Goal: Browse casually

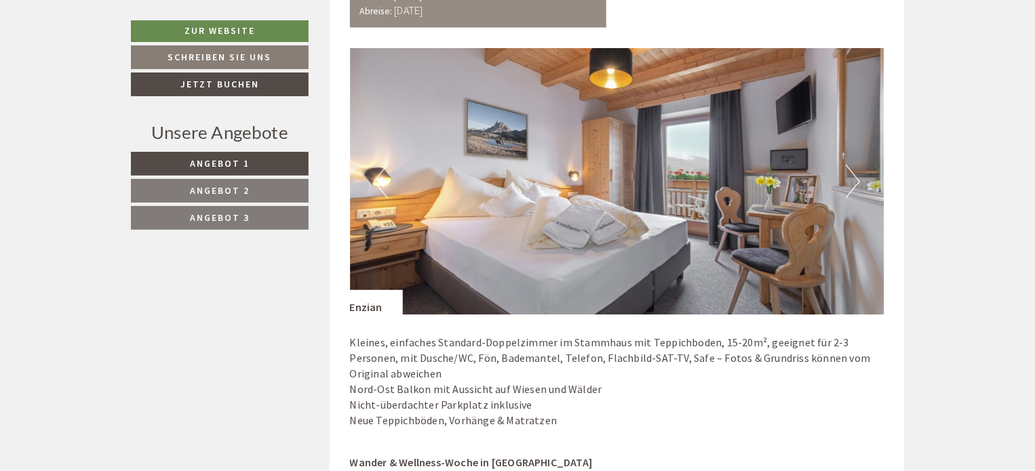
scroll to position [1124, 0]
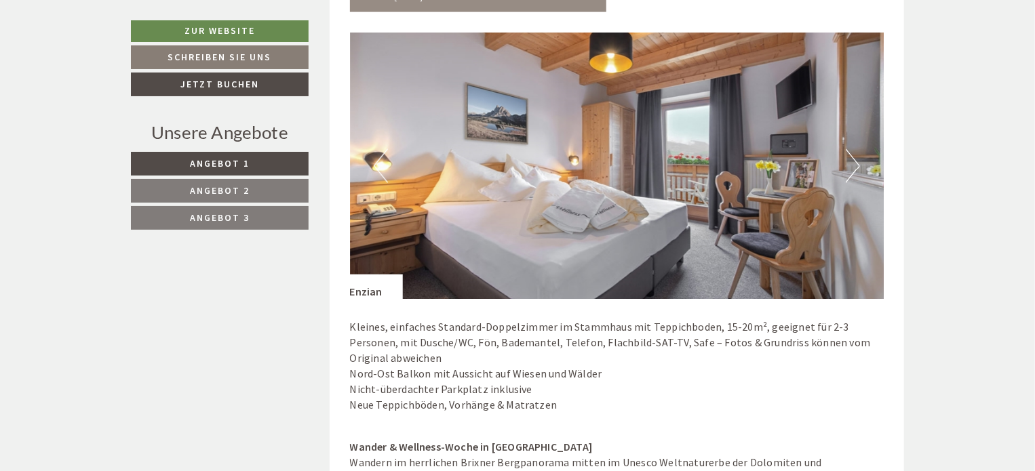
click at [848, 163] on button "Next" at bounding box center [853, 166] width 14 height 34
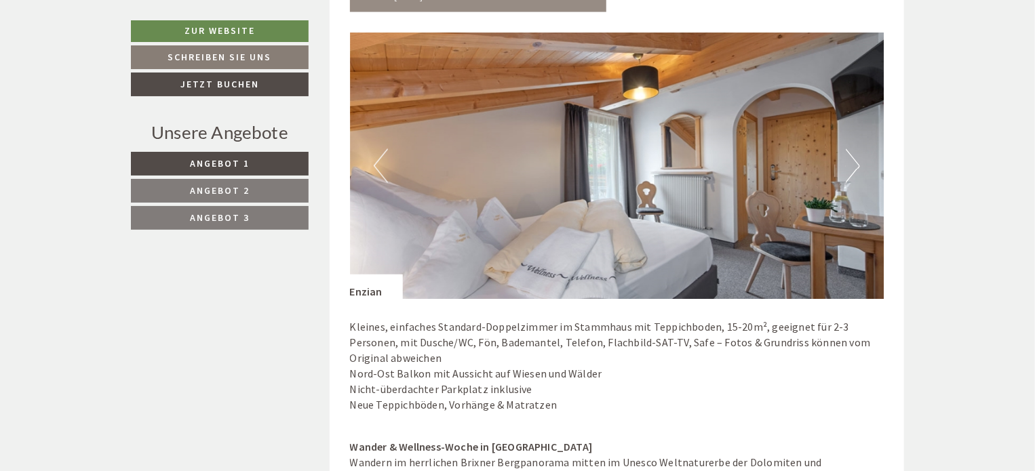
click at [848, 163] on button "Next" at bounding box center [853, 166] width 14 height 34
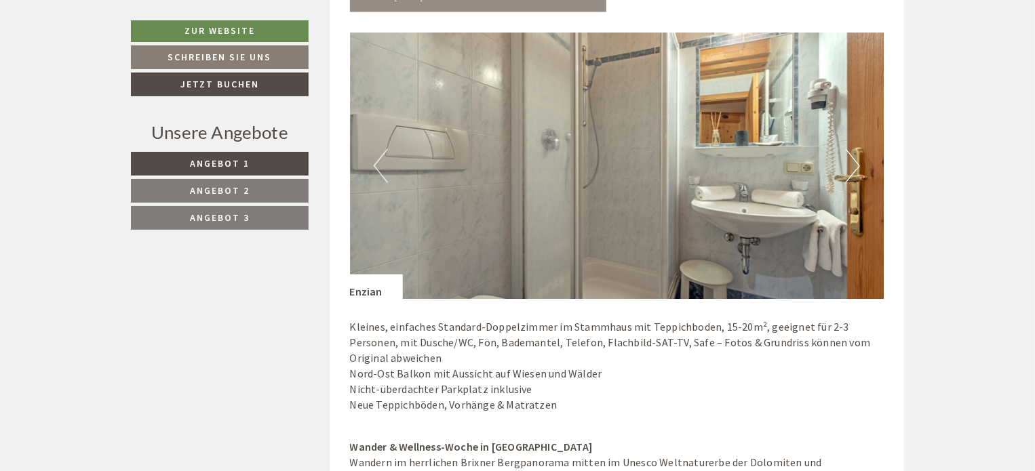
click at [848, 163] on button "Next" at bounding box center [853, 166] width 14 height 34
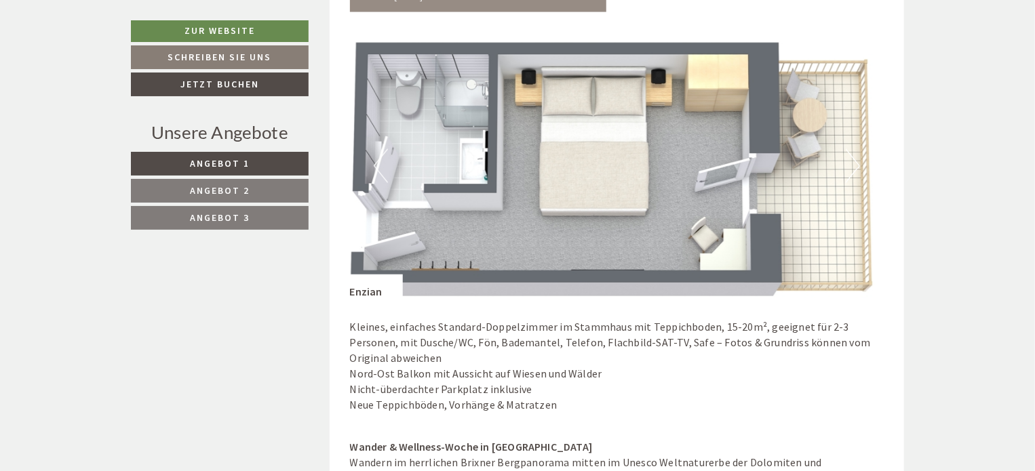
click at [848, 163] on button "Next" at bounding box center [853, 166] width 14 height 34
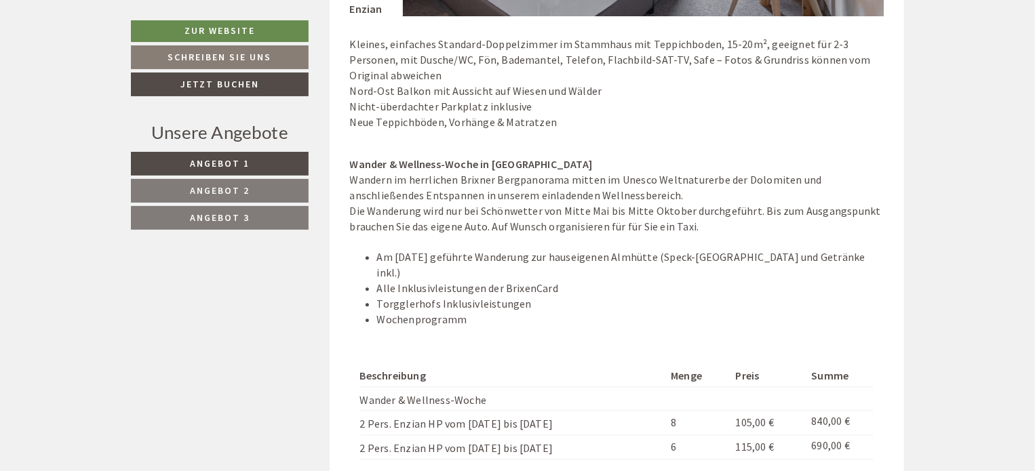
scroll to position [1336, 0]
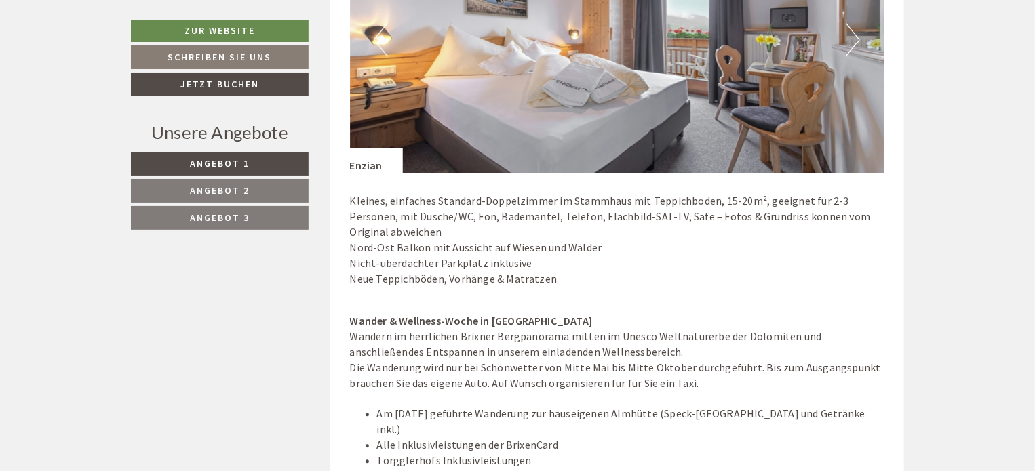
scroll to position [1218, 0]
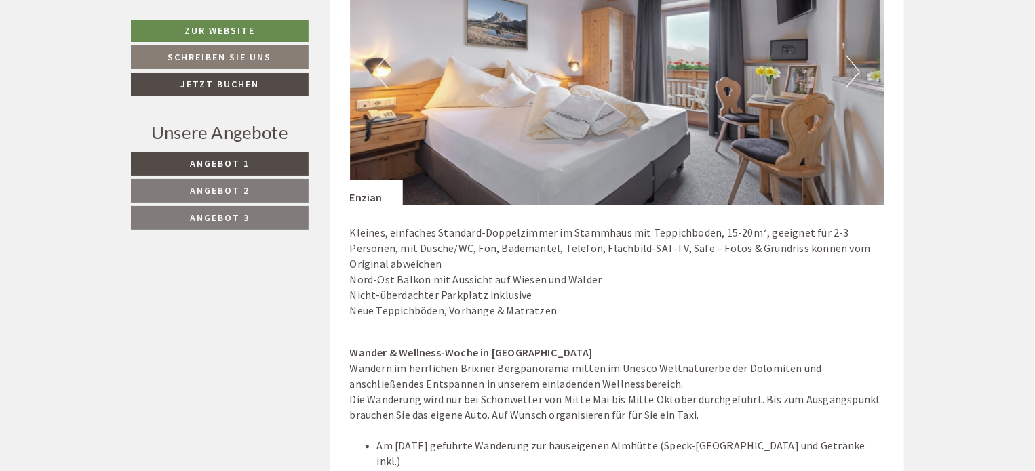
click at [851, 64] on button "Next" at bounding box center [853, 72] width 14 height 34
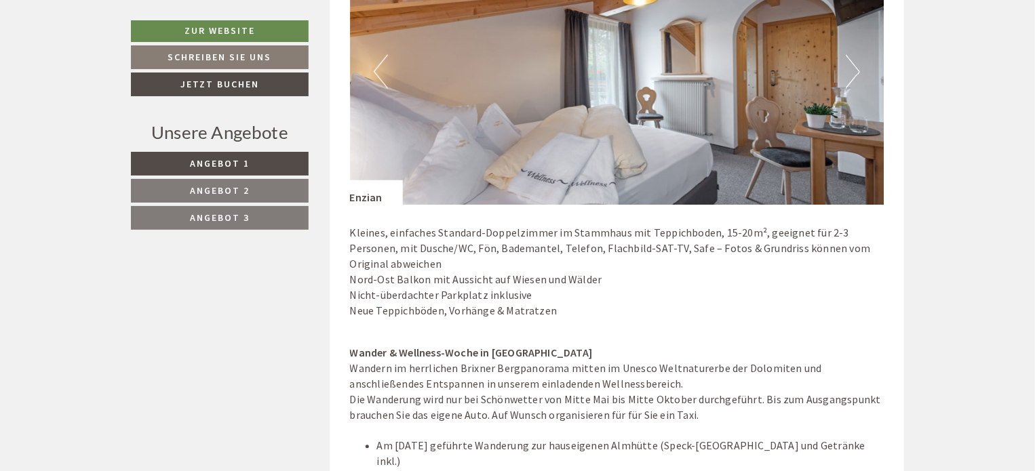
click at [851, 64] on button "Next" at bounding box center [853, 72] width 14 height 34
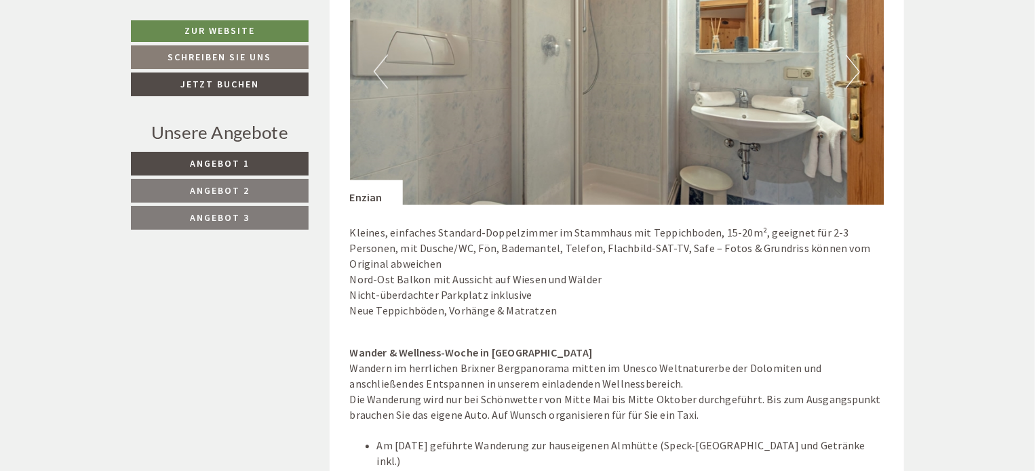
click at [852, 64] on button "Next" at bounding box center [853, 72] width 14 height 34
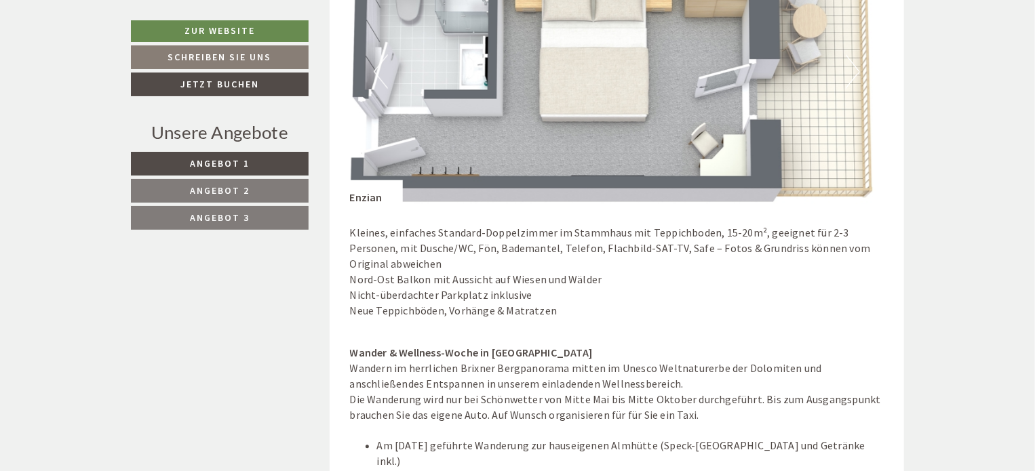
click at [852, 63] on button "Next" at bounding box center [853, 72] width 14 height 34
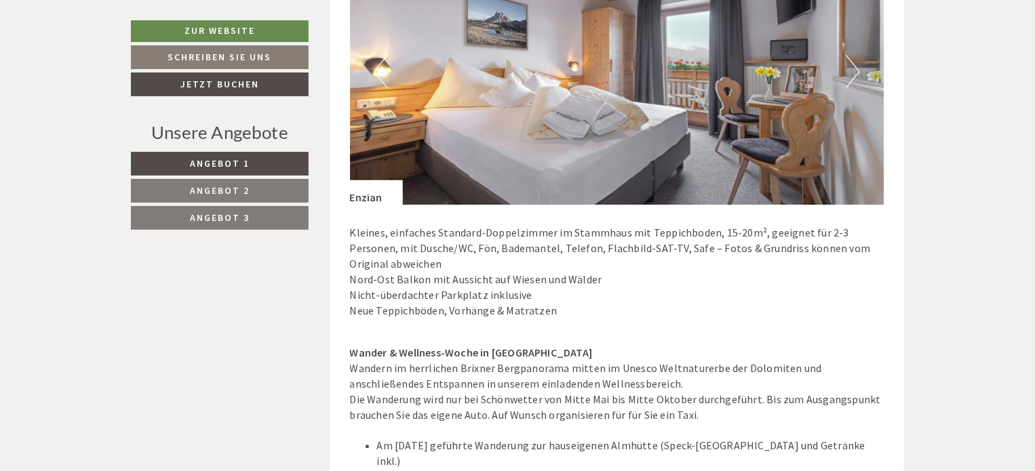
click at [204, 187] on span "Angebot 2" at bounding box center [220, 190] width 60 height 12
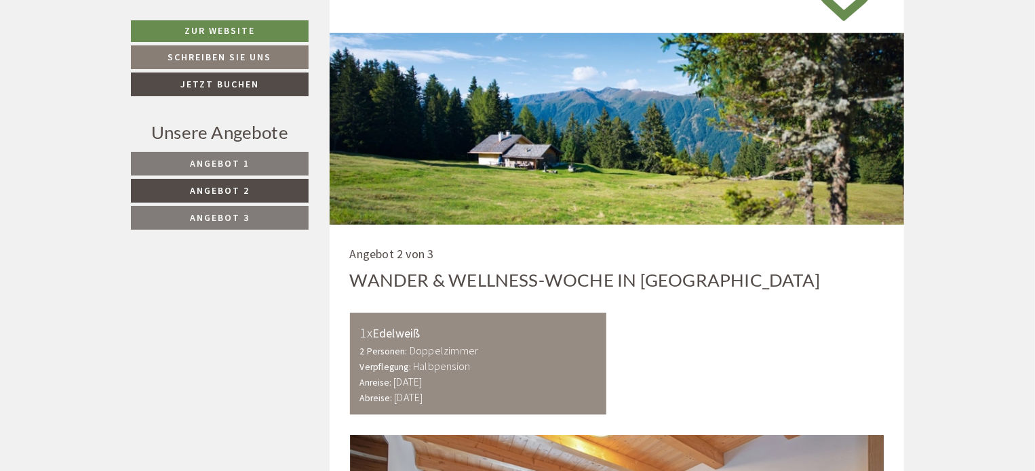
click at [196, 208] on link "Angebot 3" at bounding box center [220, 218] width 178 height 24
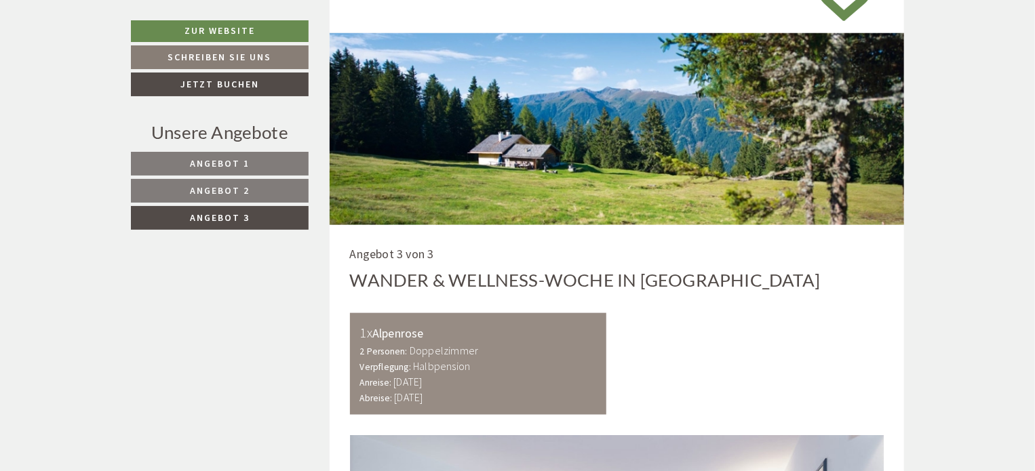
click at [223, 161] on span "Angebot 1" at bounding box center [220, 163] width 60 height 12
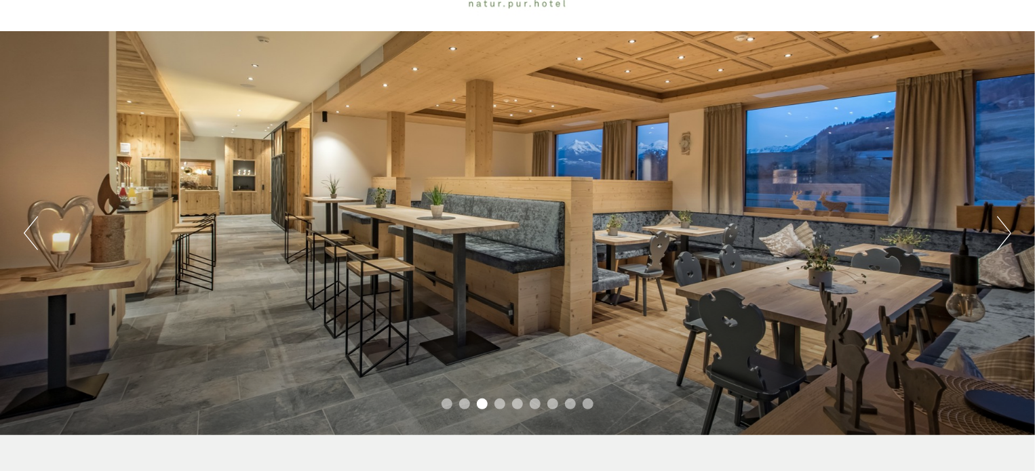
scroll to position [76, 0]
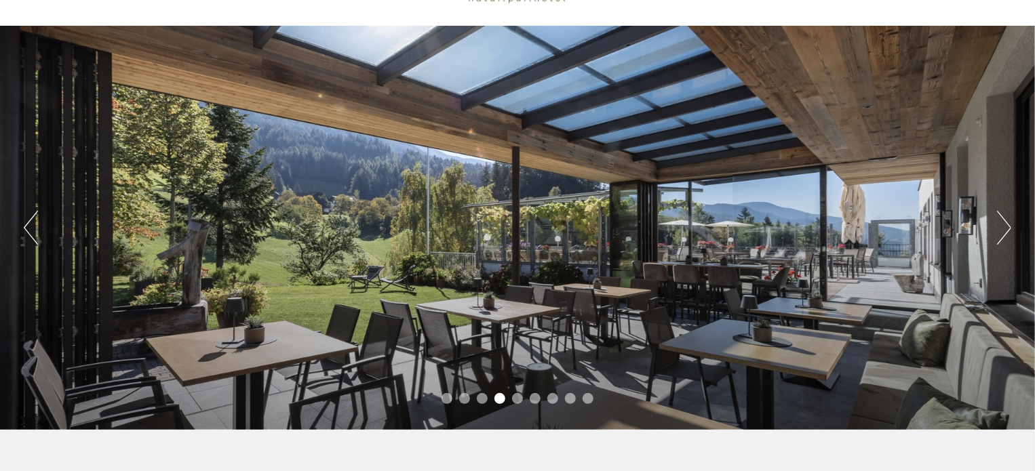
click at [1013, 222] on div "Previous Next 1 2 3 4 5 6 7 8 9" at bounding box center [517, 228] width 1035 height 404
click at [1006, 222] on button "Next" at bounding box center [1004, 228] width 14 height 34
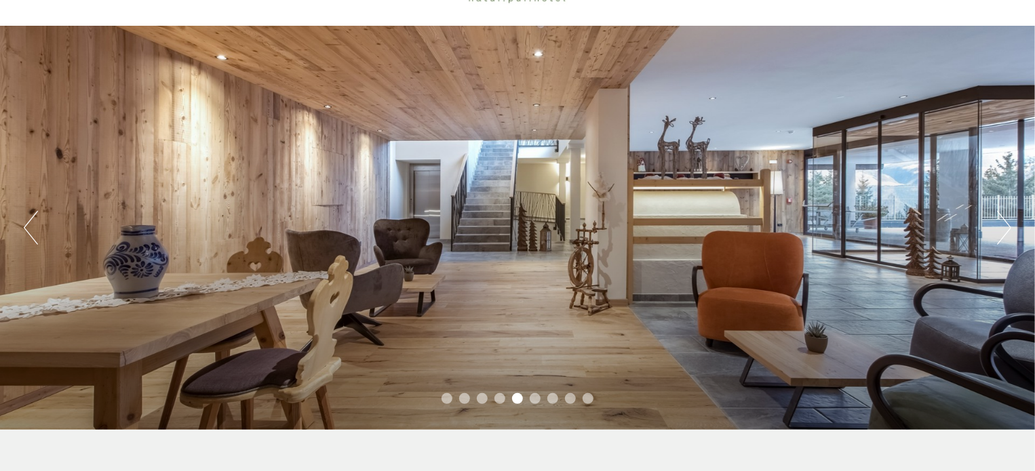
click at [1006, 222] on button "Next" at bounding box center [1004, 228] width 14 height 34
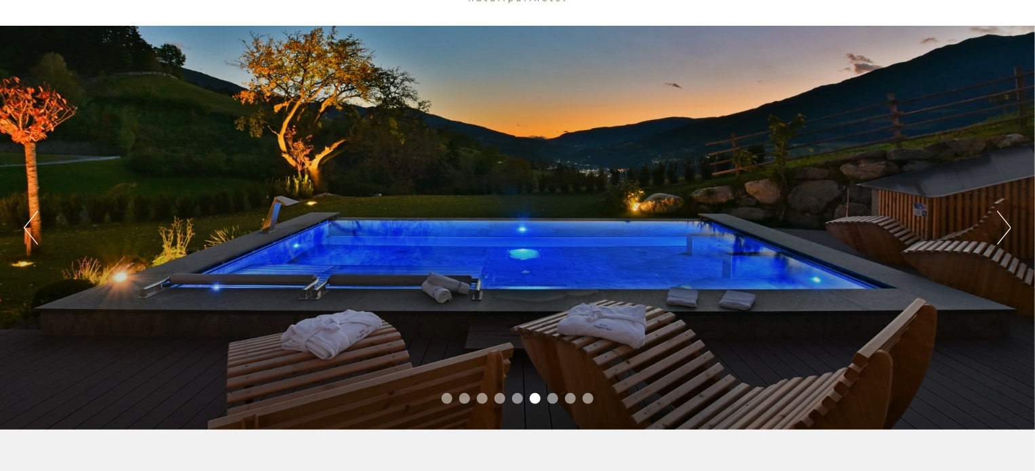
click at [1006, 222] on button "Next" at bounding box center [1004, 228] width 14 height 34
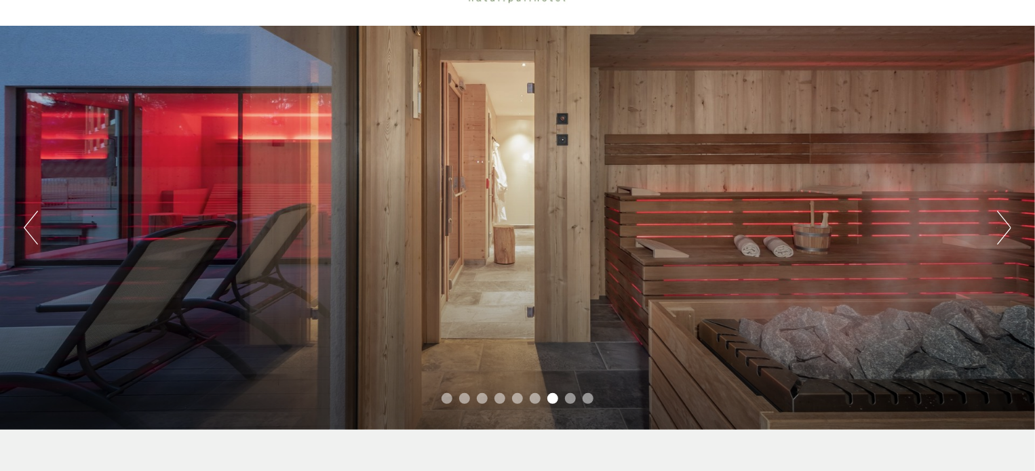
click at [1006, 222] on button "Next" at bounding box center [1004, 228] width 14 height 34
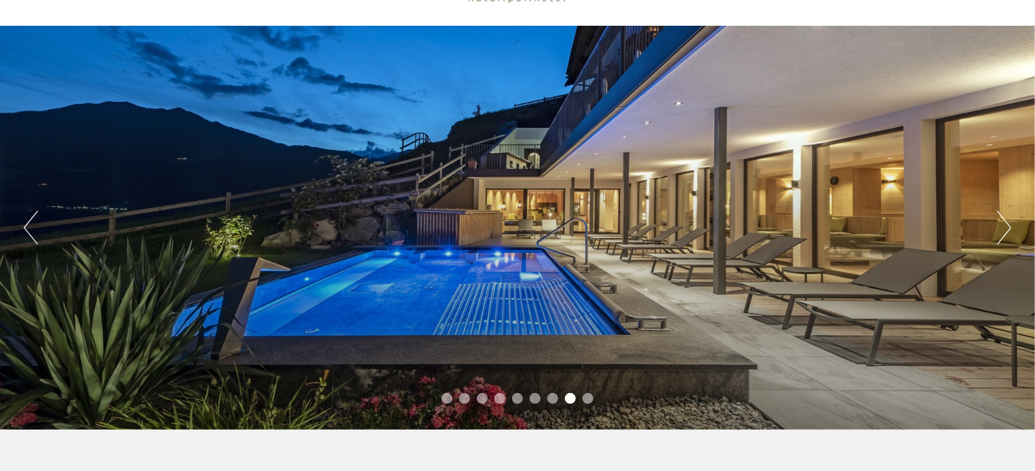
click at [1010, 224] on button "Next" at bounding box center [1004, 228] width 14 height 34
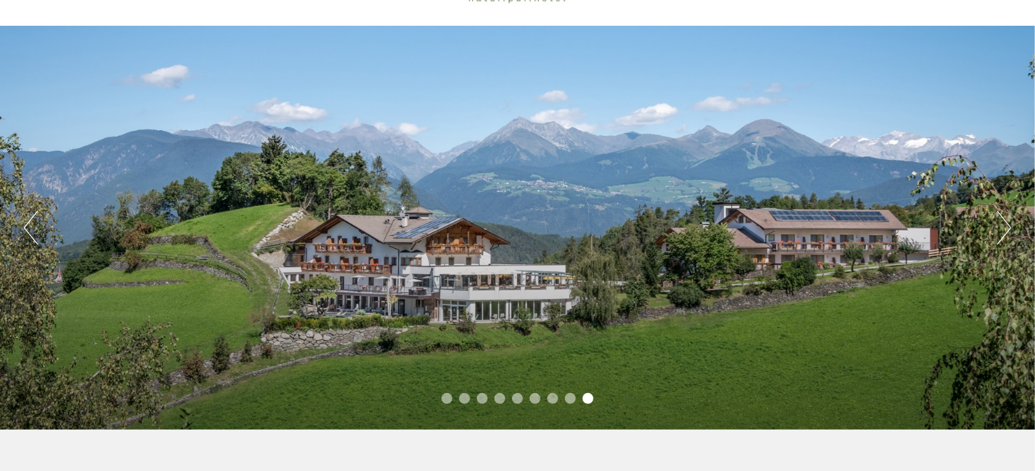
click at [1010, 224] on button "Next" at bounding box center [1004, 228] width 14 height 34
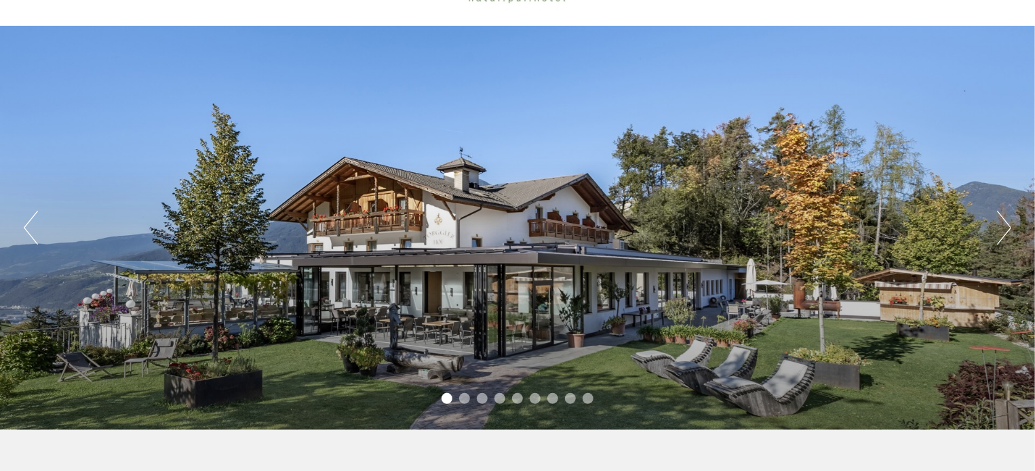
click at [1010, 224] on button "Next" at bounding box center [1004, 228] width 14 height 34
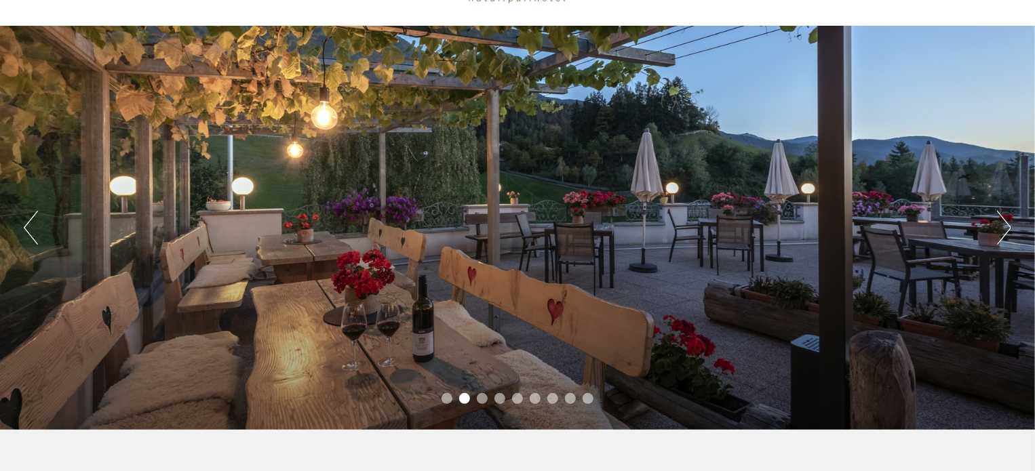
click at [1010, 224] on button "Next" at bounding box center [1004, 228] width 14 height 34
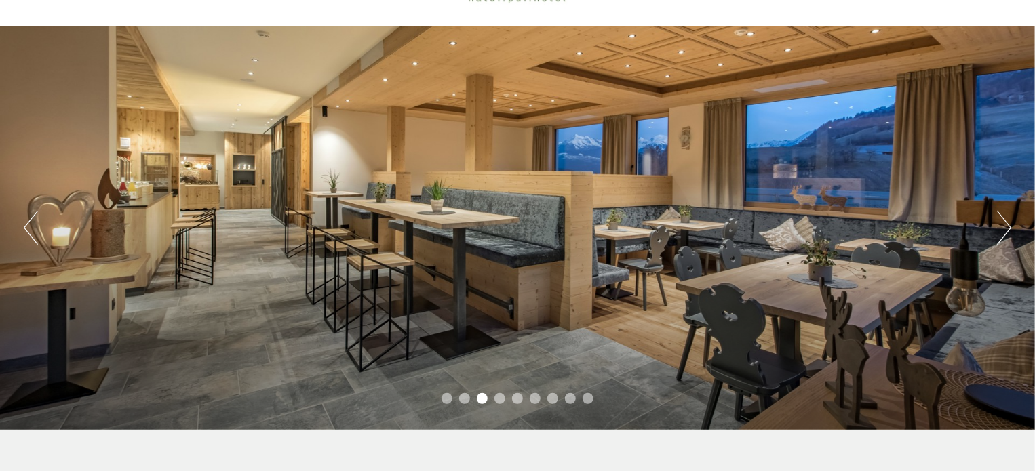
click at [1010, 224] on button "Next" at bounding box center [1004, 228] width 14 height 34
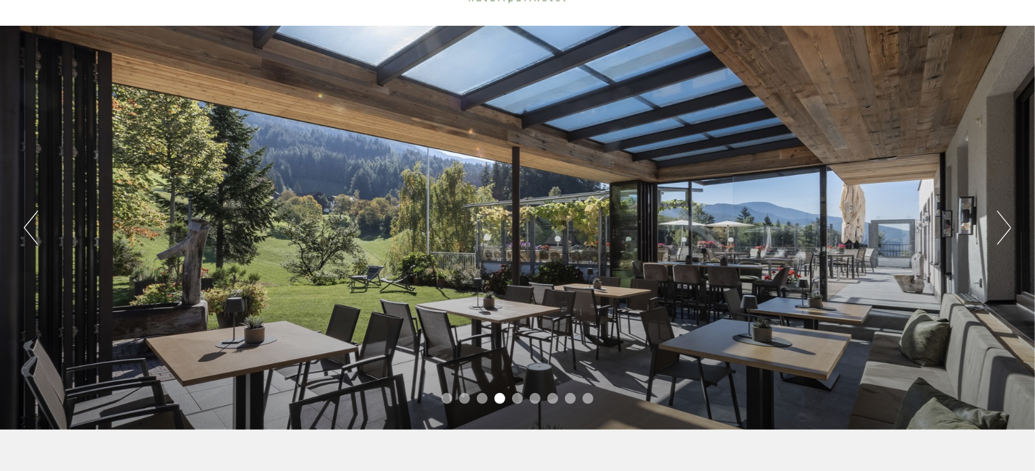
click at [1010, 224] on button "Next" at bounding box center [1004, 228] width 14 height 34
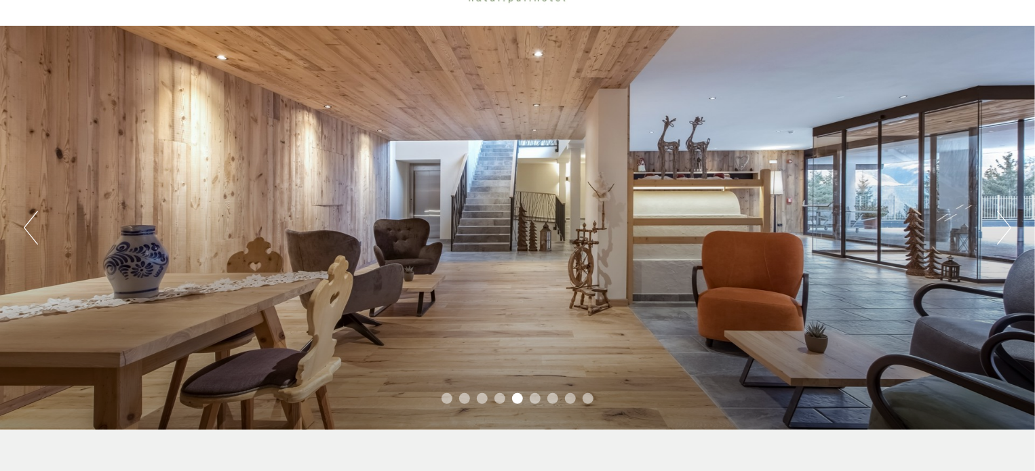
click at [1010, 224] on button "Next" at bounding box center [1004, 228] width 14 height 34
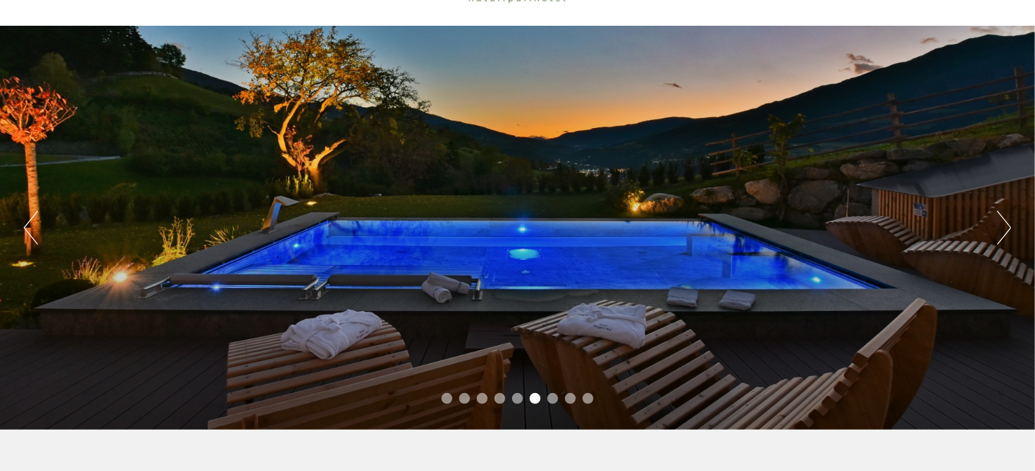
click at [1006, 226] on button "Next" at bounding box center [1004, 228] width 14 height 34
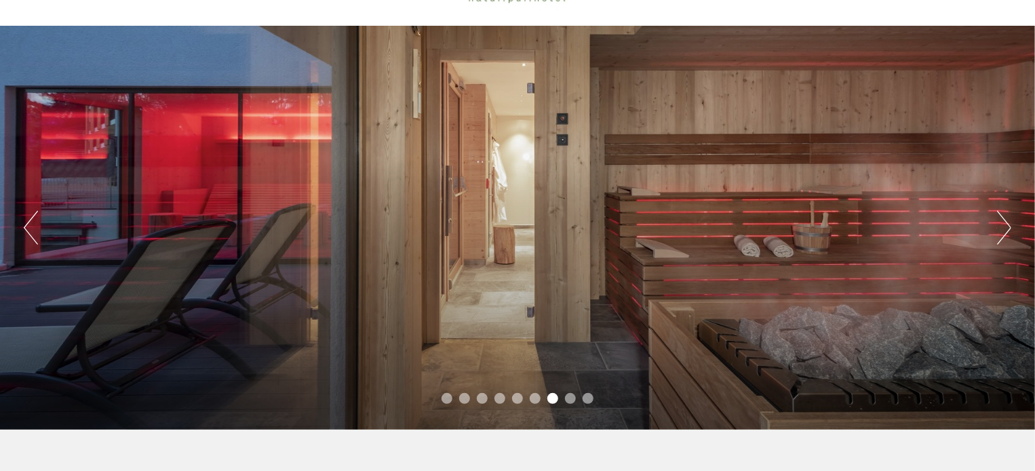
click at [1008, 224] on button "Next" at bounding box center [1004, 228] width 14 height 34
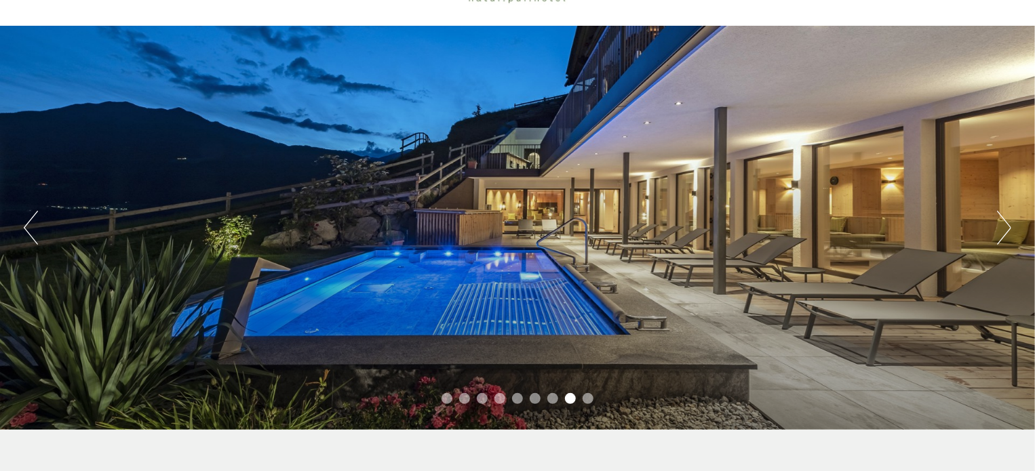
click at [1008, 224] on button "Next" at bounding box center [1004, 228] width 14 height 34
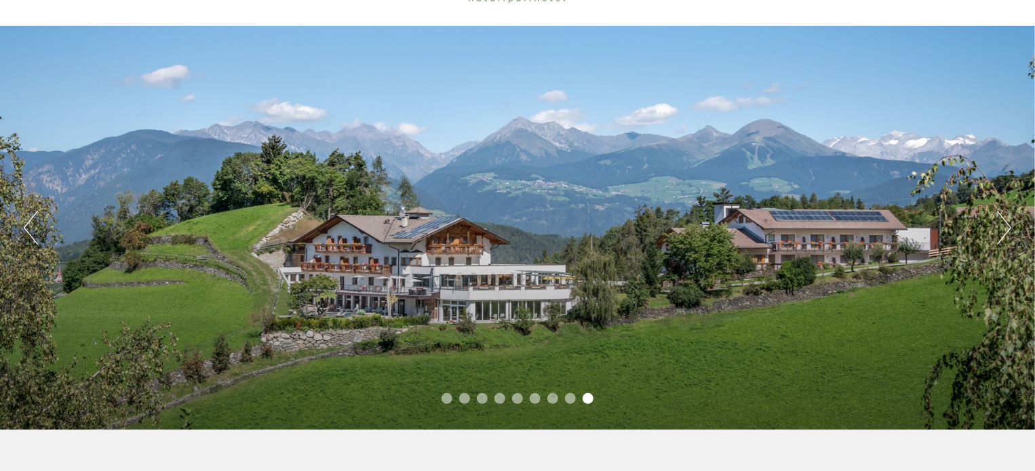
click at [528, 222] on div "Previous Next 1 2 3 4 5 6 7 8 9" at bounding box center [517, 228] width 1035 height 404
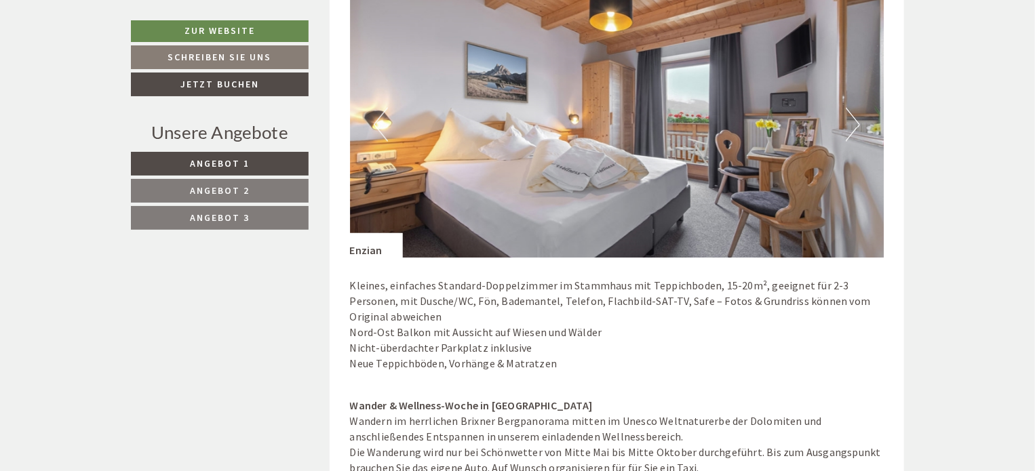
scroll to position [218, 0]
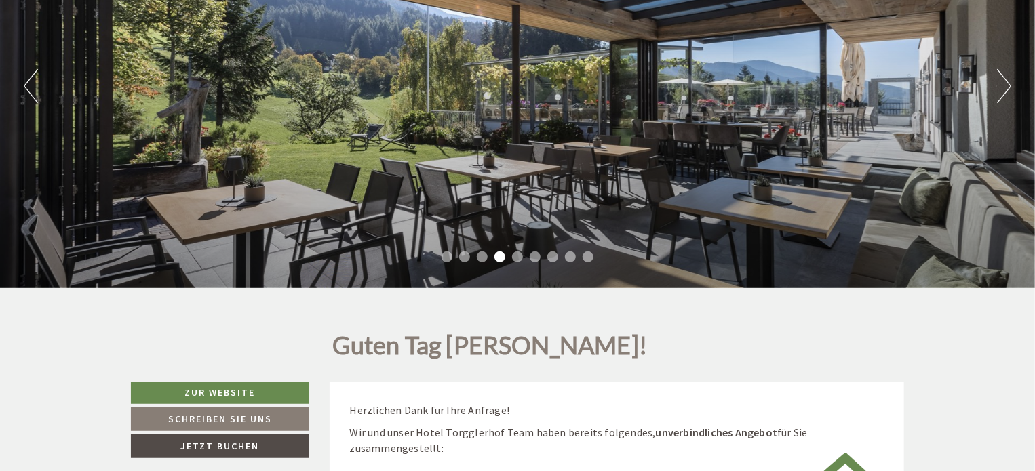
drag, startPoint x: 1028, startPoint y: 48, endPoint x: 1031, endPoint y: 65, distance: 17.2
click at [1031, 66] on div "Previous Next 1 2 3 4 5 6 7 8 9" at bounding box center [517, 86] width 1035 height 404
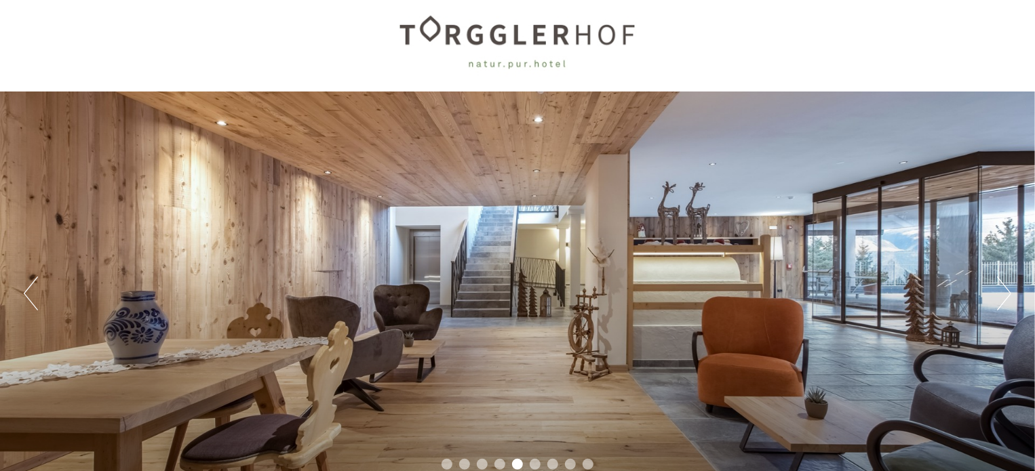
scroll to position [0, 0]
